Goal: Complete application form

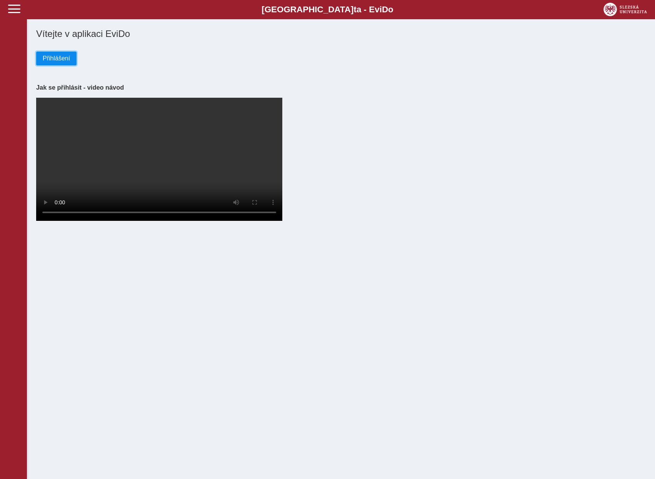
click at [54, 55] on button "Přihlášení" at bounding box center [56, 59] width 40 height 14
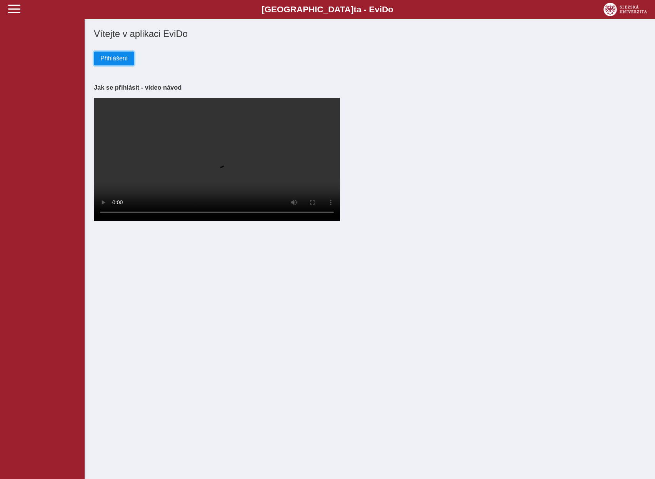
click at [123, 57] on span "Přihlášení" at bounding box center [113, 58] width 27 height 7
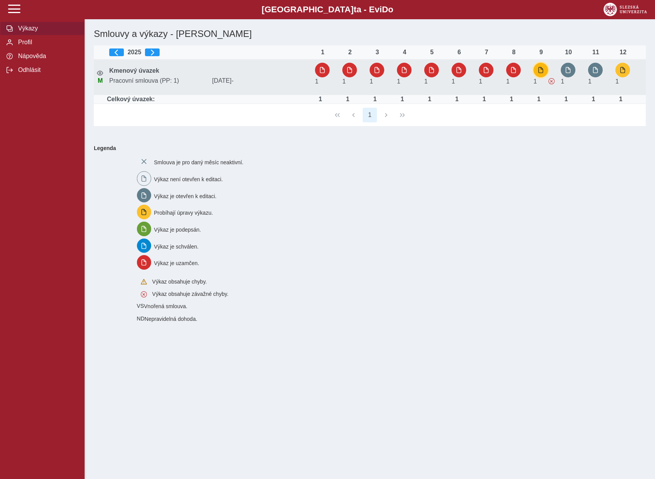
click at [537, 67] on span "button" at bounding box center [540, 70] width 6 height 6
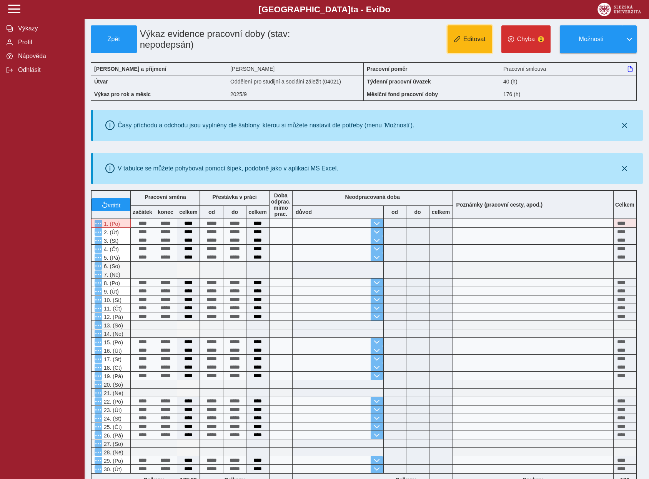
click at [481, 45] on button "Editovat" at bounding box center [470, 39] width 45 height 28
type input "**********"
type input "****"
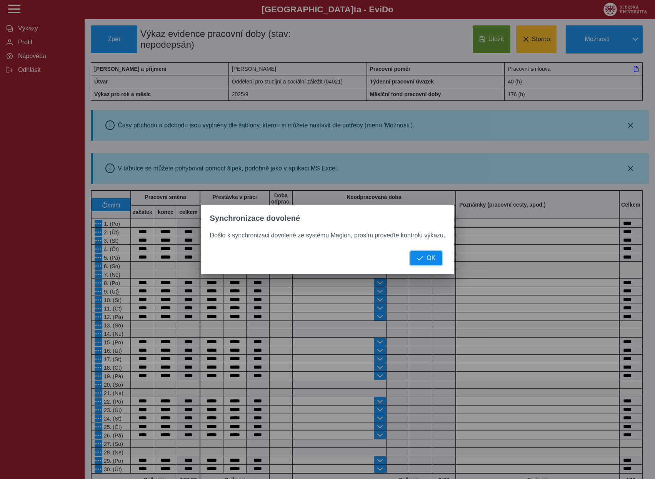
click at [432, 258] on span "OK" at bounding box center [430, 258] width 9 height 7
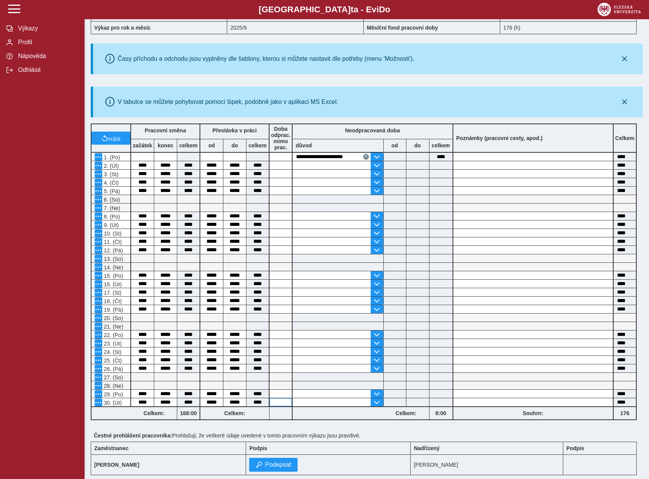
scroll to position [77, 0]
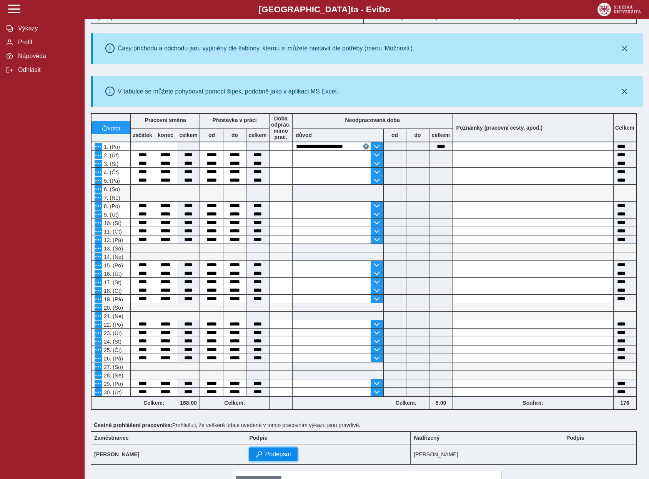
click at [268, 457] on span "Podepsat" at bounding box center [278, 454] width 26 height 7
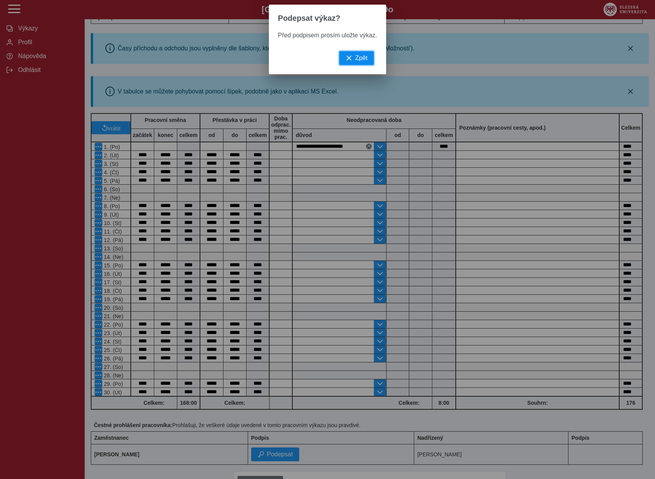
click at [356, 62] on span "Zpět" at bounding box center [361, 58] width 12 height 7
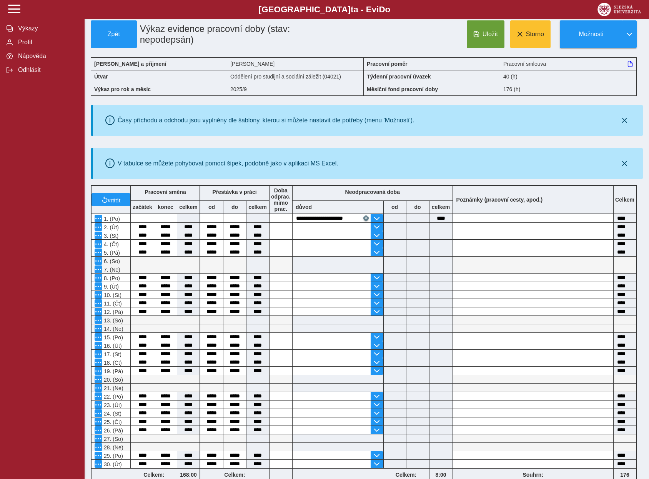
scroll to position [0, 0]
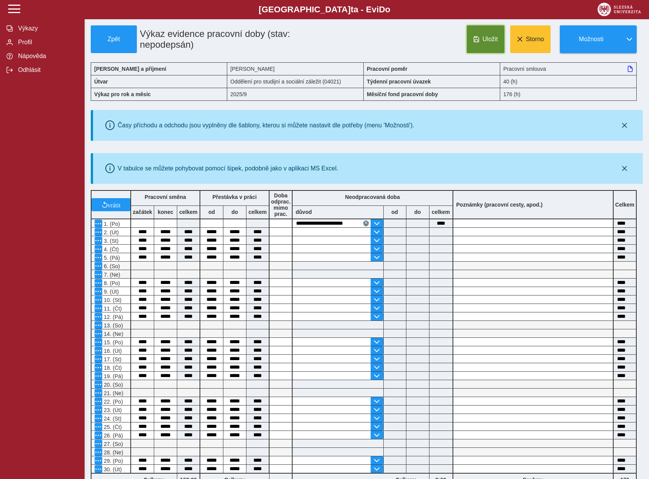
click at [494, 41] on span "Uložit" at bounding box center [489, 39] width 15 height 7
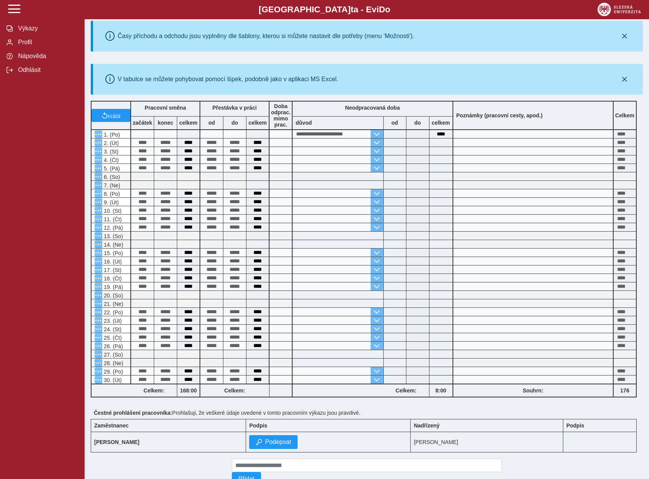
scroll to position [115, 0]
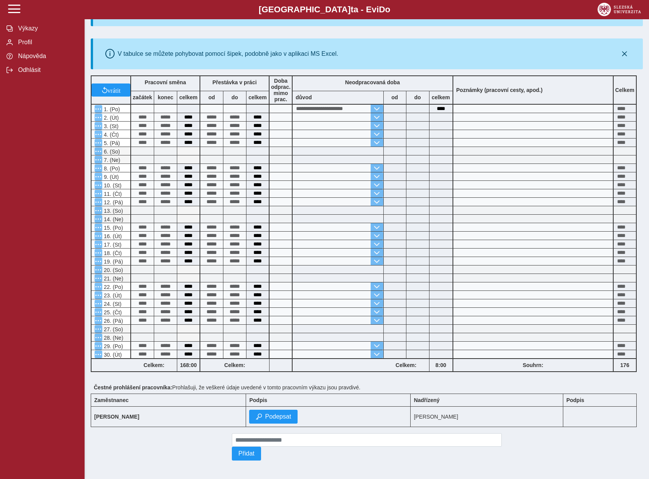
drag, startPoint x: 316, startPoint y: 464, endPoint x: 327, endPoint y: 461, distance: 11.4
click at [316, 463] on div "Přidat" at bounding box center [367, 446] width 276 height 33
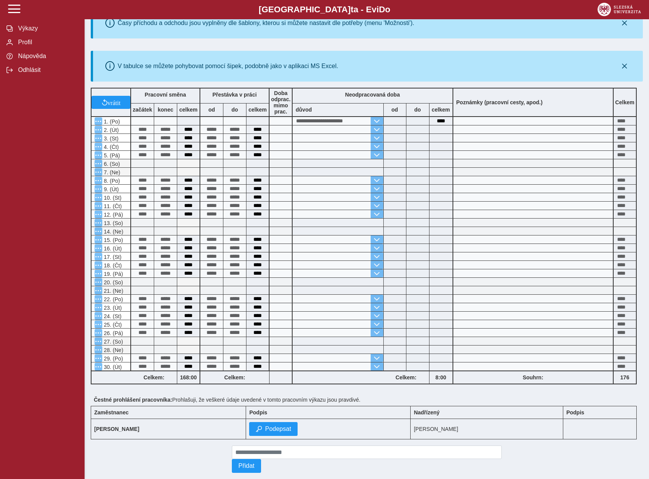
scroll to position [118, 0]
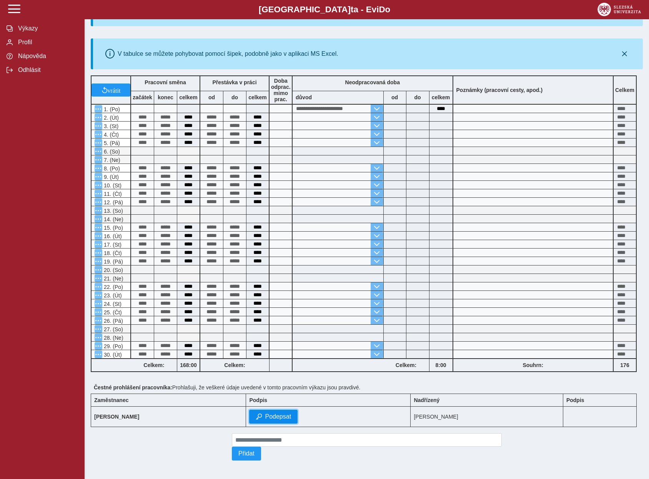
click at [265, 414] on span "Podepsat" at bounding box center [278, 416] width 26 height 7
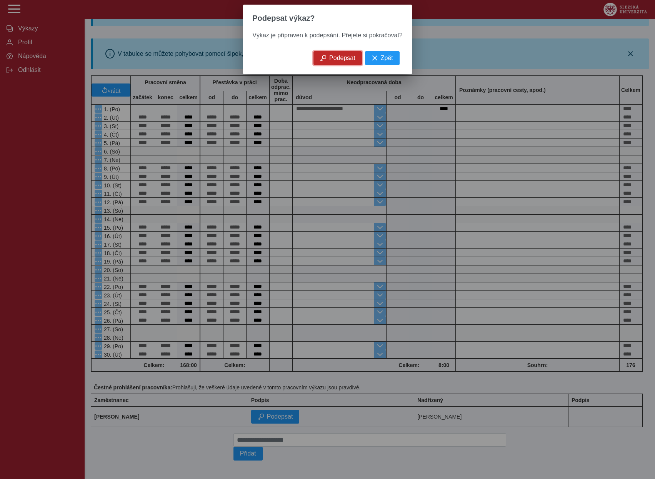
click at [338, 62] on span "Podepsat" at bounding box center [342, 58] width 26 height 7
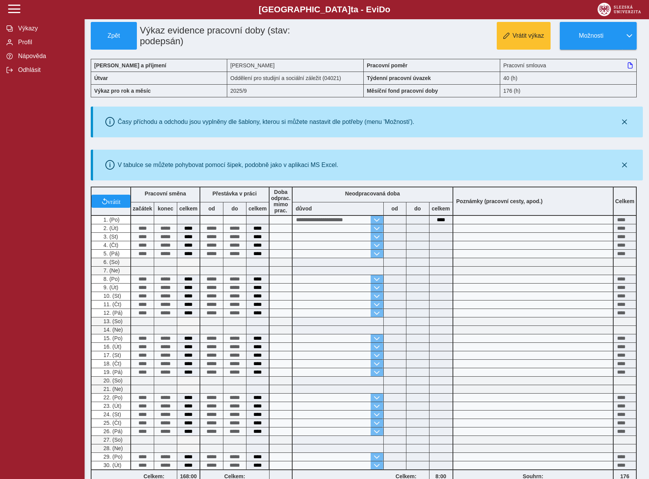
scroll to position [0, 0]
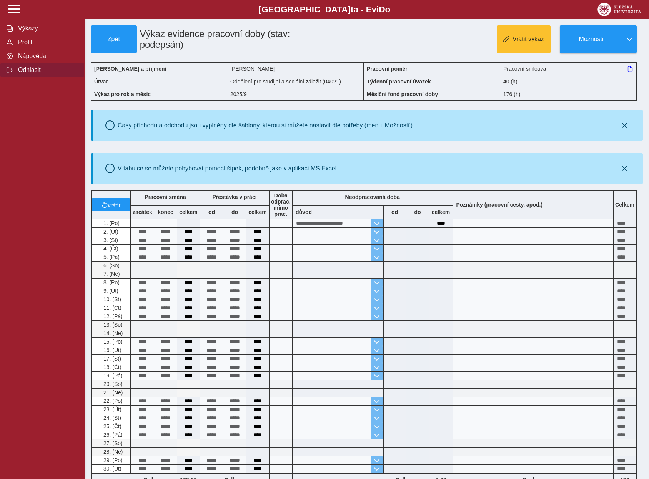
click at [35, 71] on span "Odhlásit" at bounding box center [47, 70] width 62 height 7
